Goal: Task Accomplishment & Management: Manage account settings

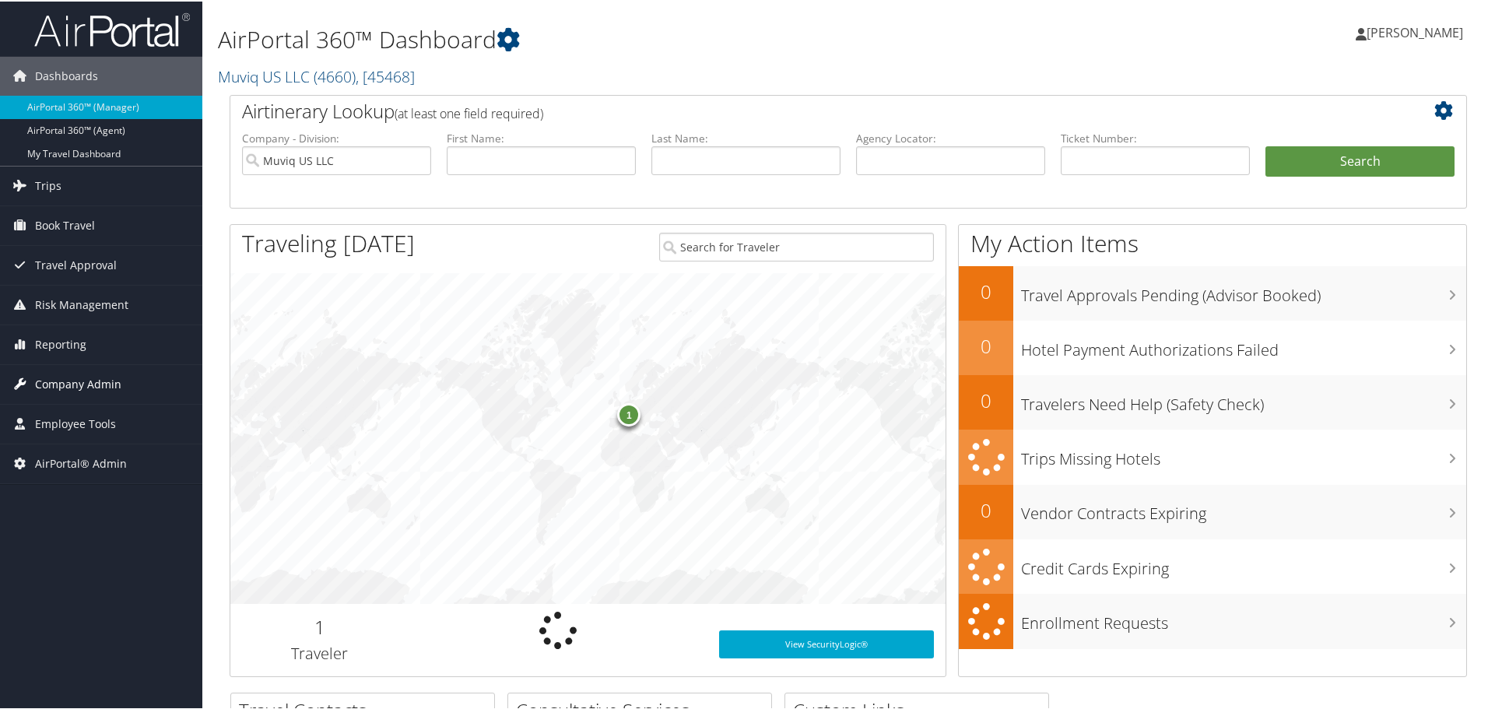
click at [75, 382] on span "Company Admin" at bounding box center [78, 382] width 86 height 39
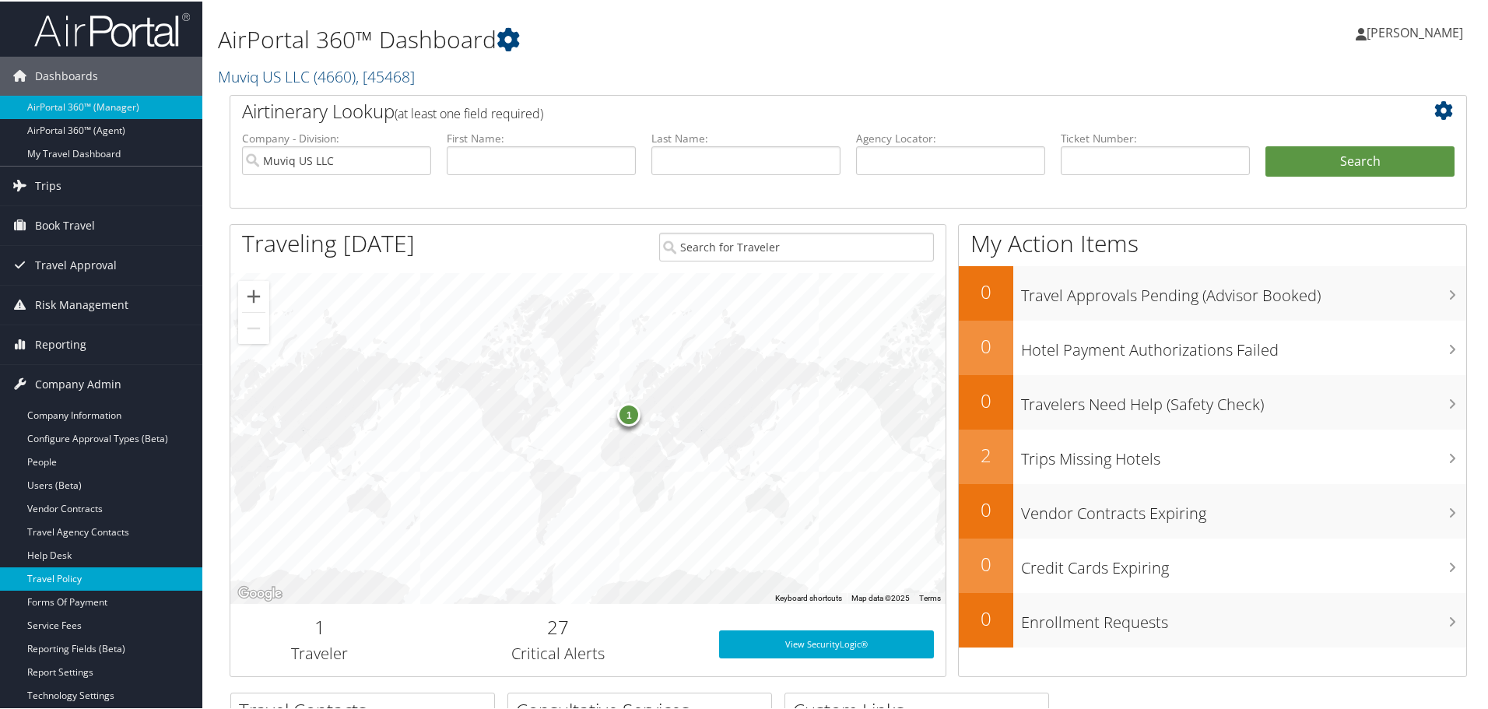
click at [76, 575] on link "Travel Policy" at bounding box center [101, 577] width 202 height 23
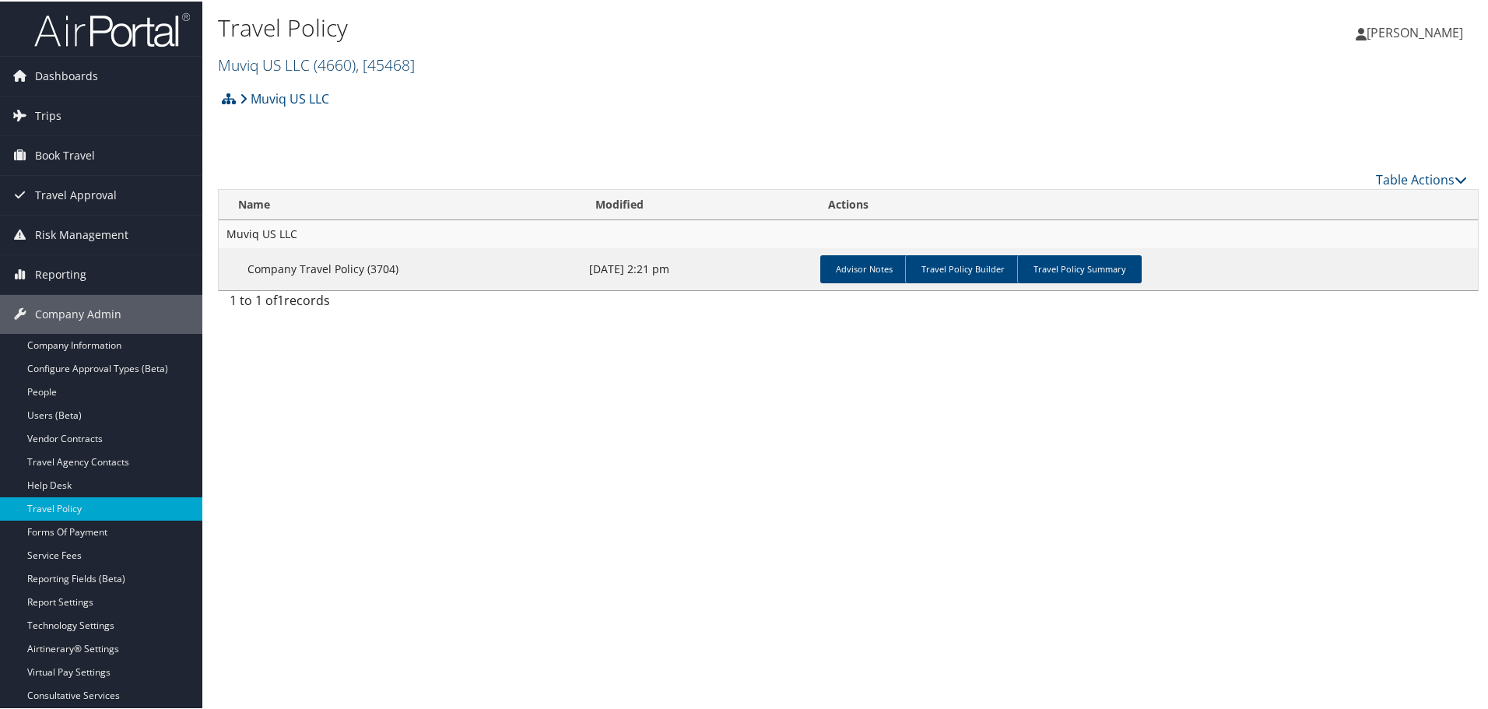
click at [338, 64] on span "( 4660 )" at bounding box center [335, 63] width 42 height 21
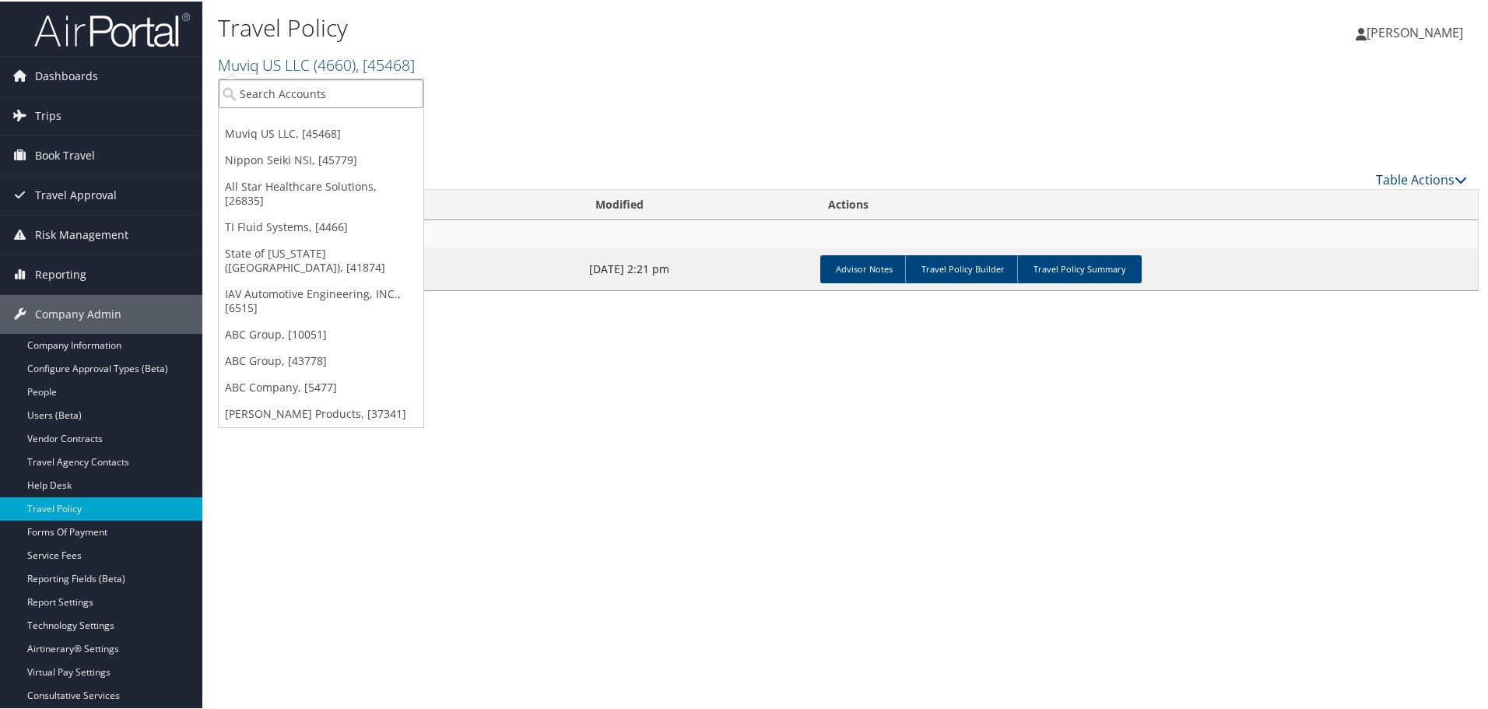
click at [289, 96] on input "search" at bounding box center [321, 92] width 205 height 29
type input "2140"
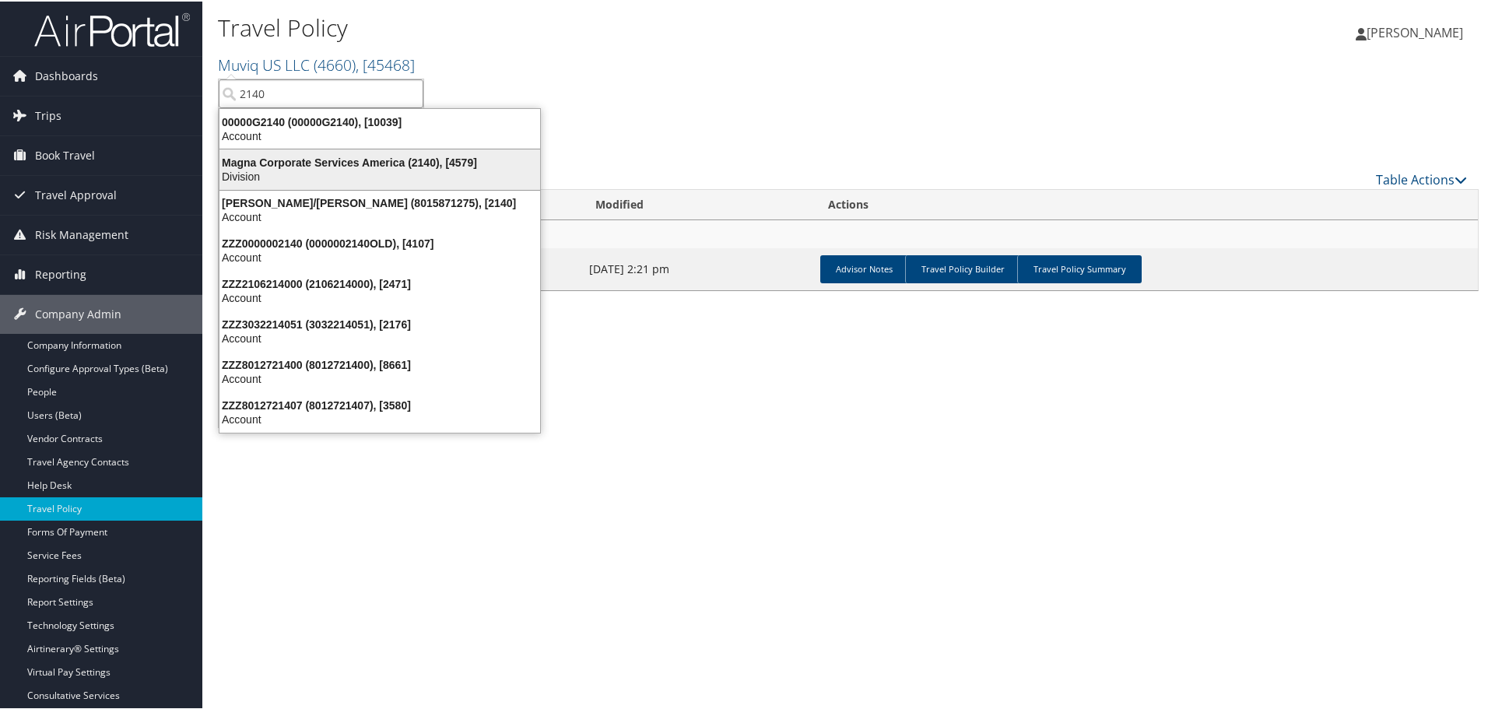
click at [298, 165] on div "Magna Corporate Services America (2140), [4579]" at bounding box center [379, 161] width 339 height 14
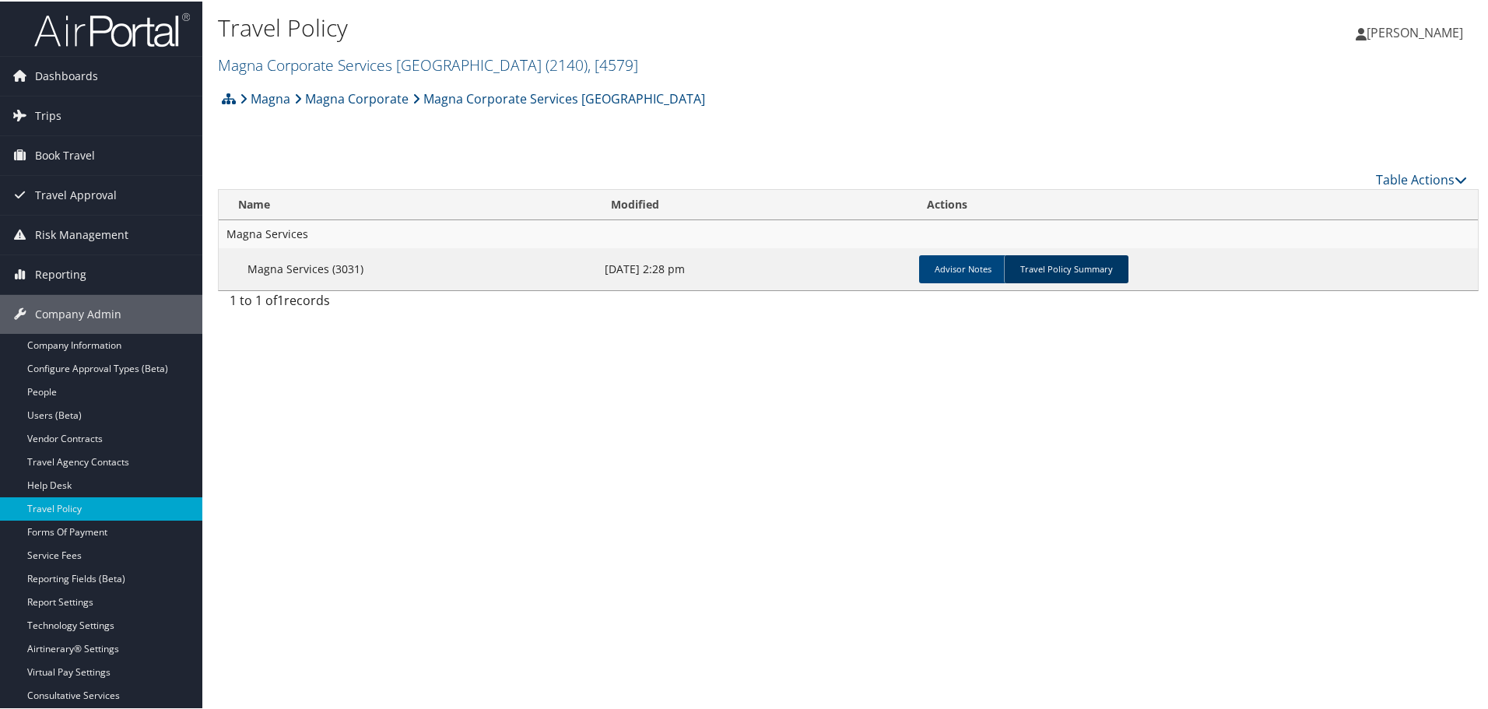
click at [1085, 265] on link "Travel Policy Summary" at bounding box center [1066, 268] width 124 height 28
